Goal: Transaction & Acquisition: Download file/media

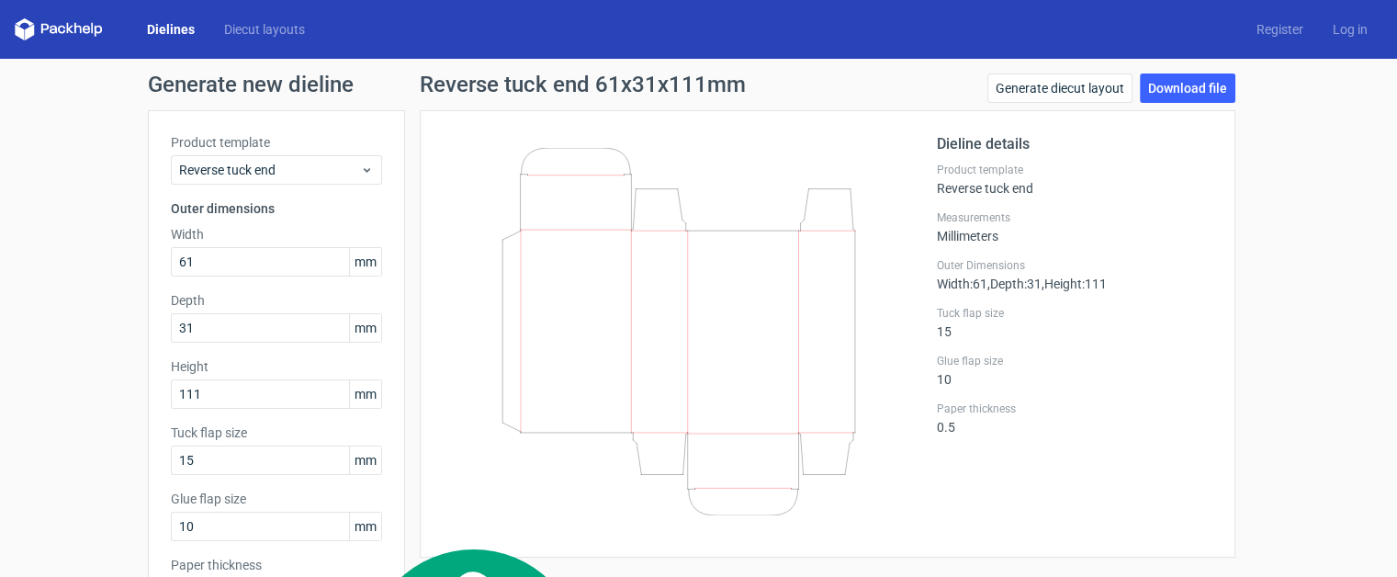
scroll to position [30, 0]
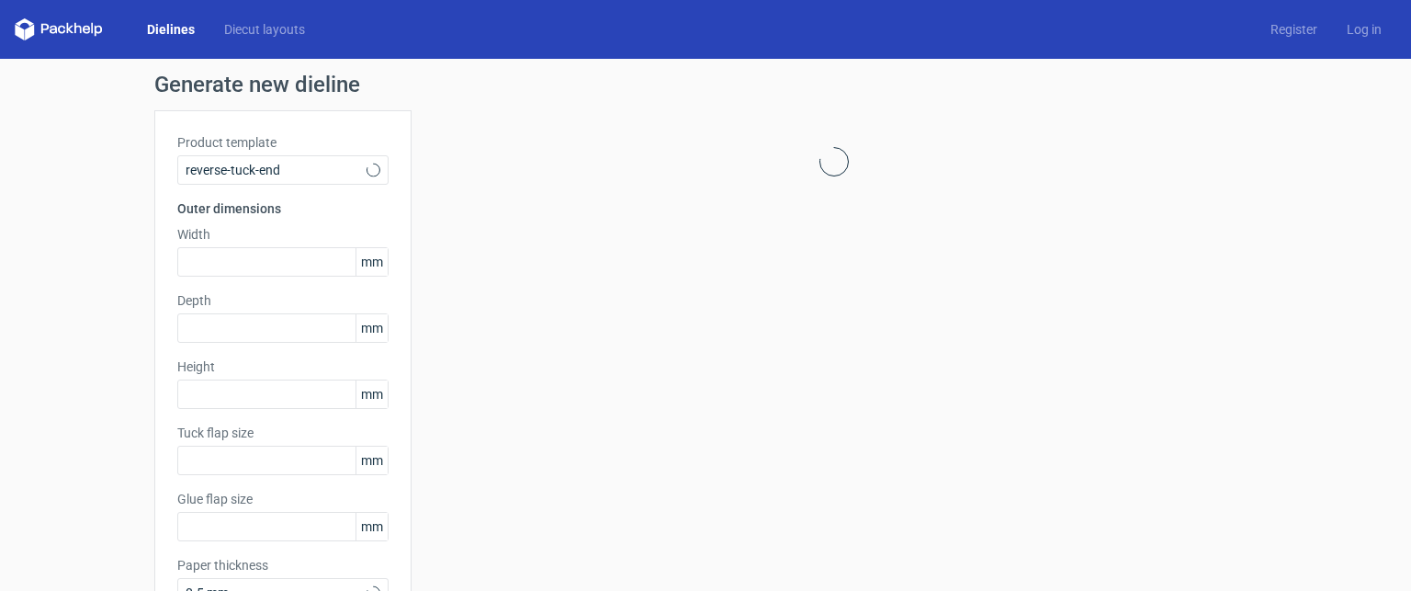
type input "15"
type input "10"
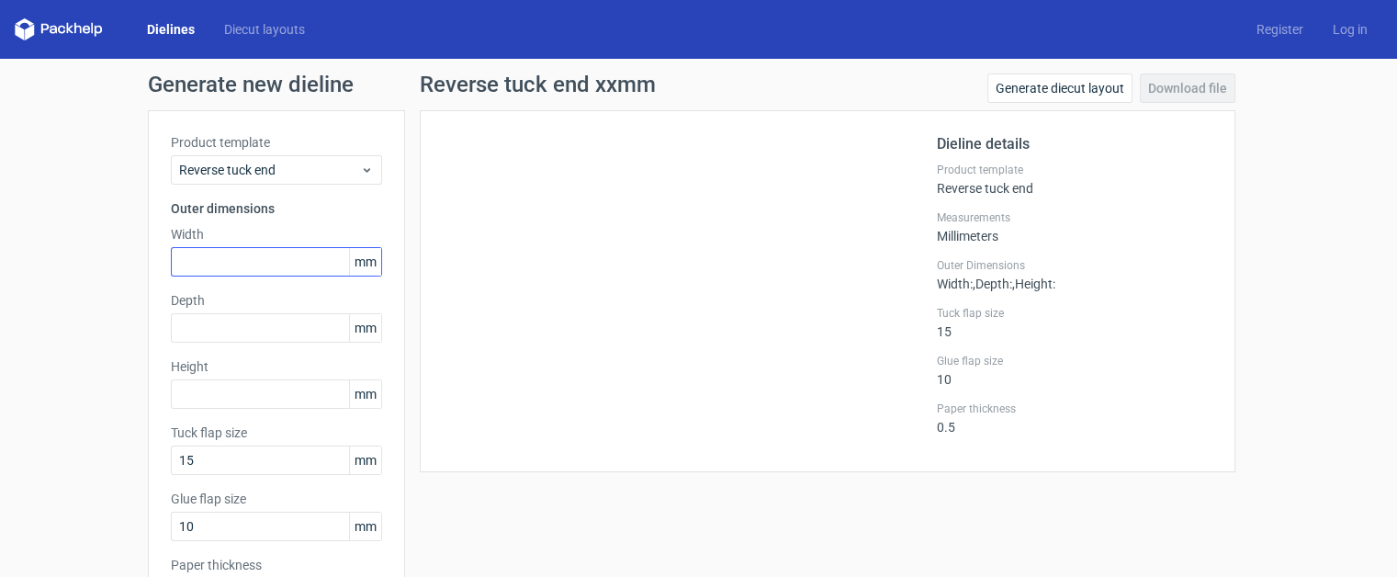
scroll to position [30, 0]
click at [270, 264] on input "text" at bounding box center [276, 261] width 211 height 29
type input "61"
click at [167, 36] on link "Dielines" at bounding box center [170, 29] width 77 height 18
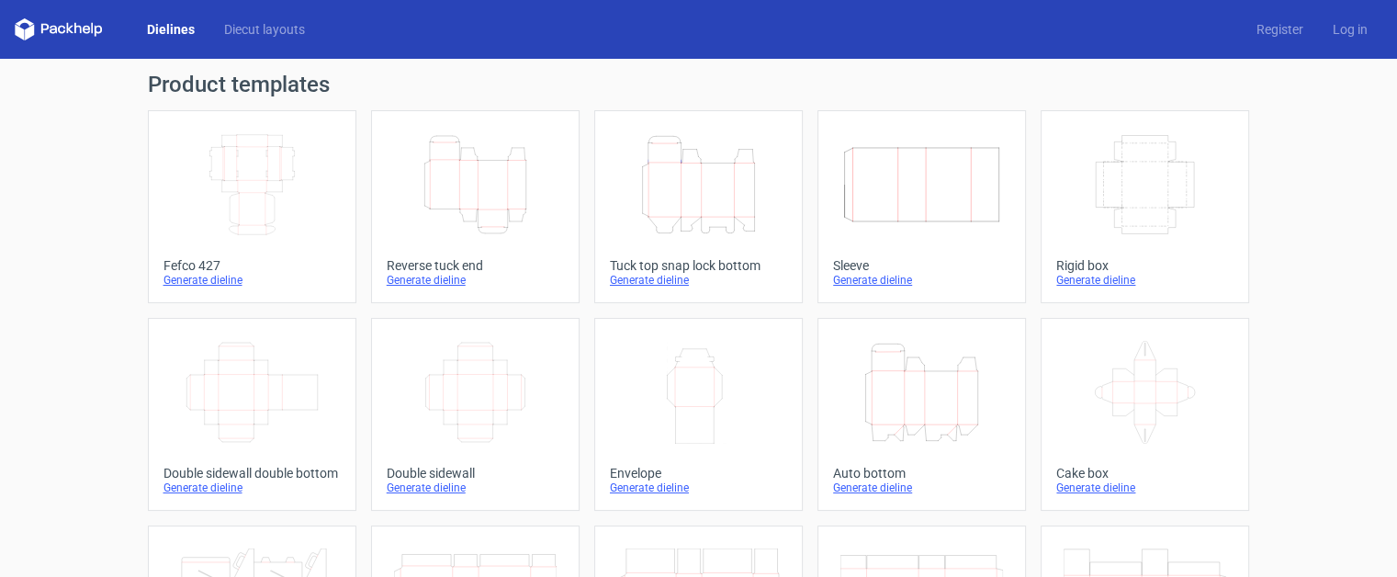
click at [906, 411] on icon "Height Depth Width" at bounding box center [922, 392] width 163 height 103
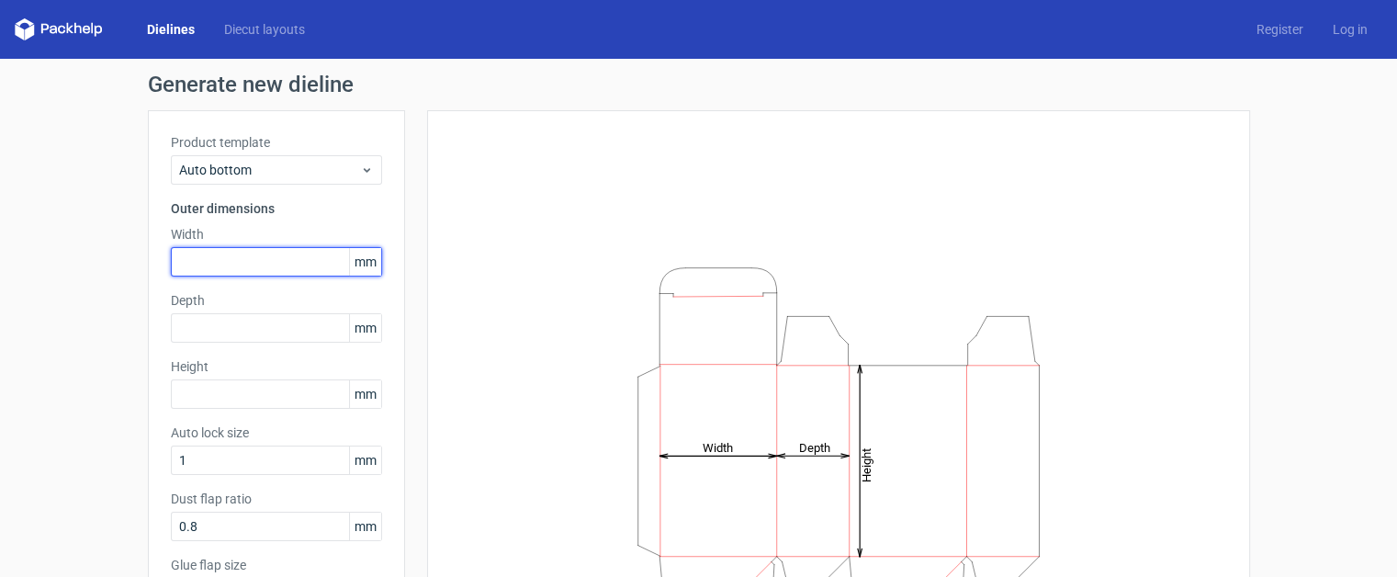
click at [297, 261] on input "text" at bounding box center [276, 261] width 211 height 29
type input "61"
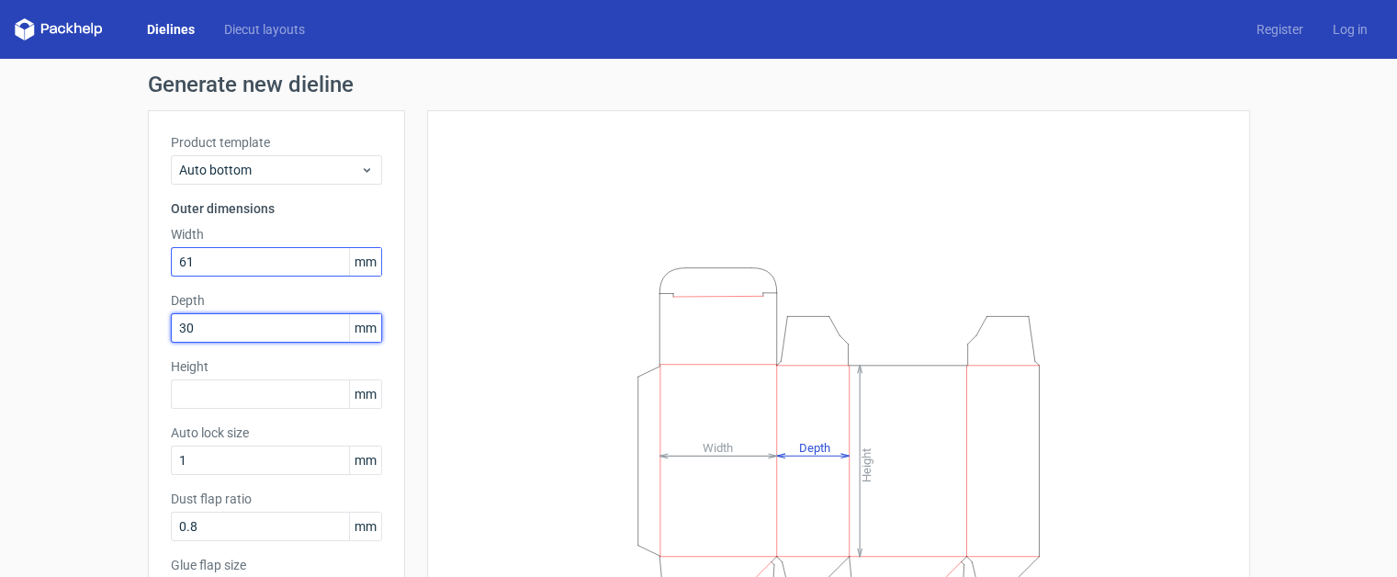
type input "30"
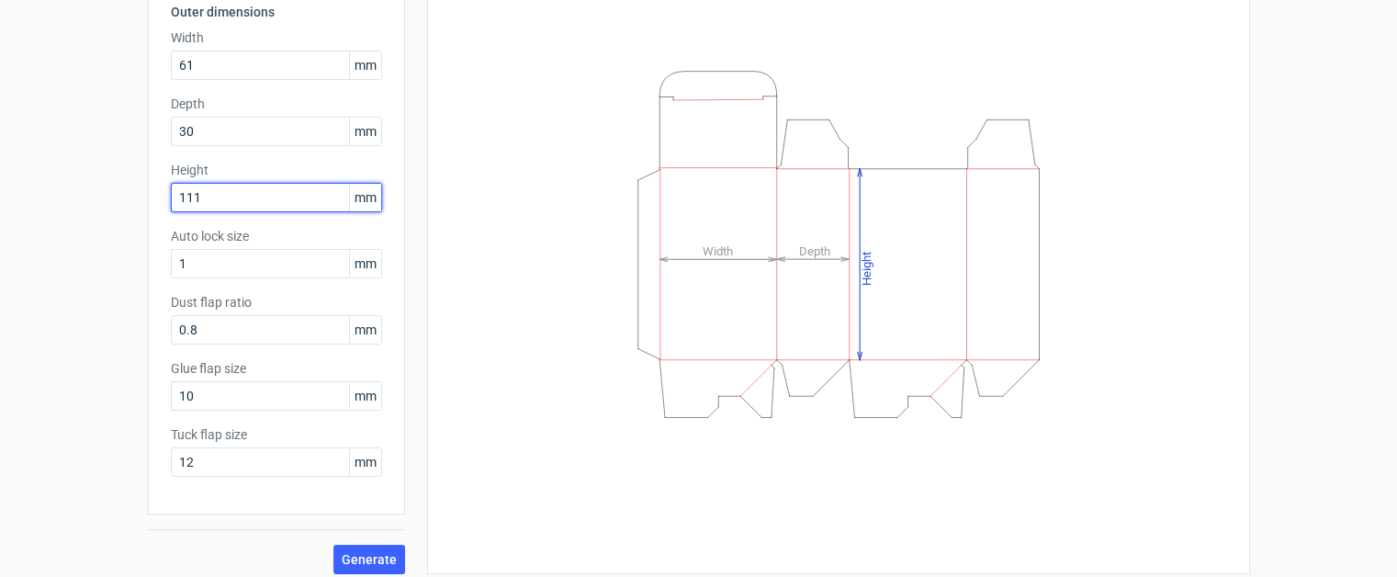
scroll to position [208, 0]
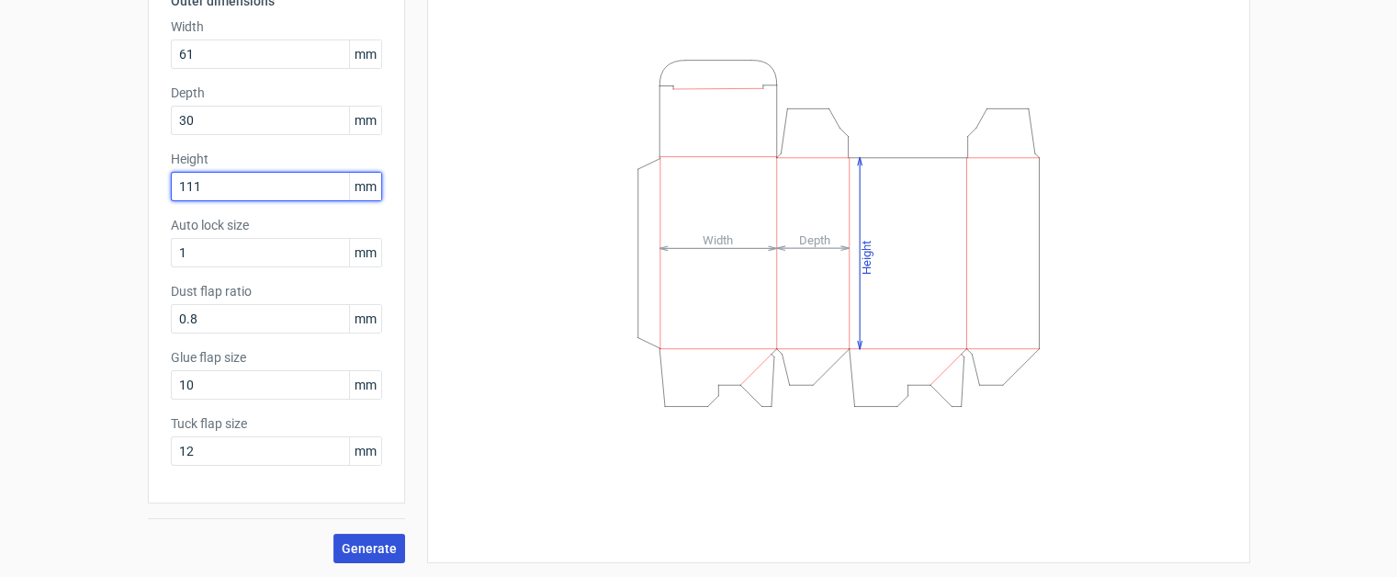
type input "111"
click at [379, 543] on span "Generate" at bounding box center [369, 548] width 55 height 13
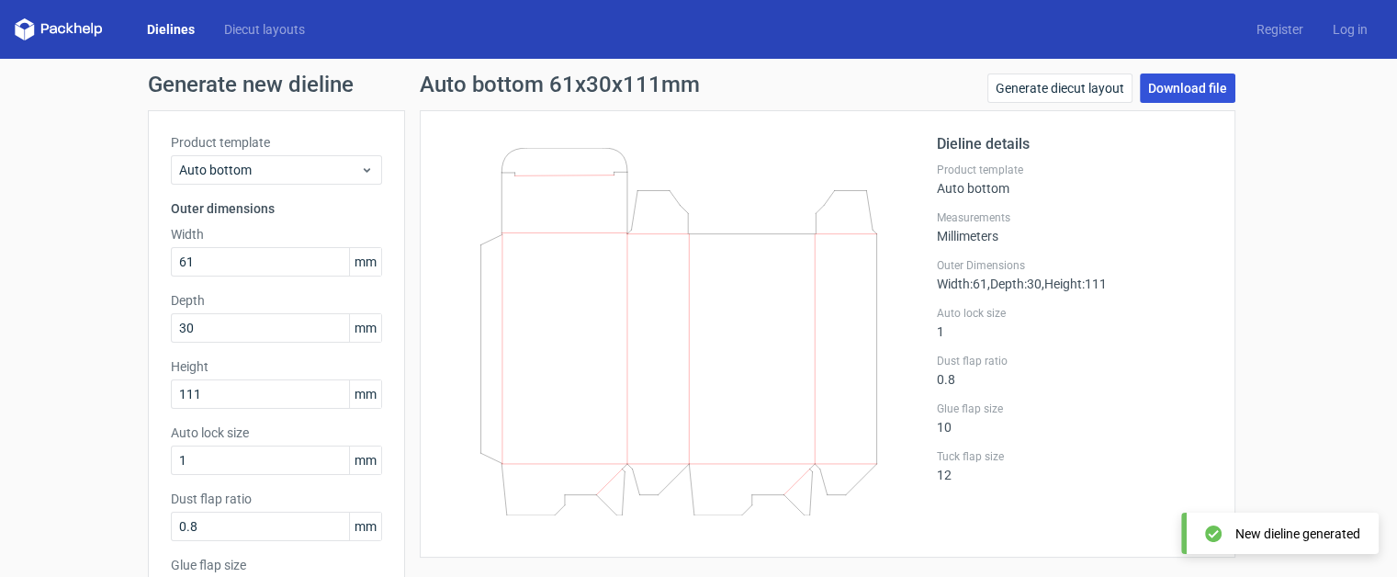
click at [1155, 88] on link "Download file" at bounding box center [1188, 88] width 96 height 29
